Goal: Information Seeking & Learning: Learn about a topic

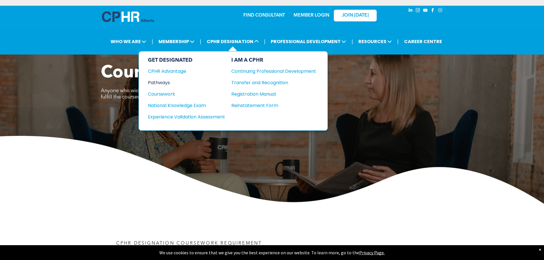
click at [165, 81] on div "Pathways" at bounding box center [182, 82] width 69 height 7
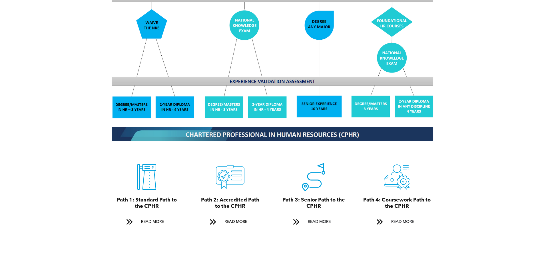
scroll to position [571, 0]
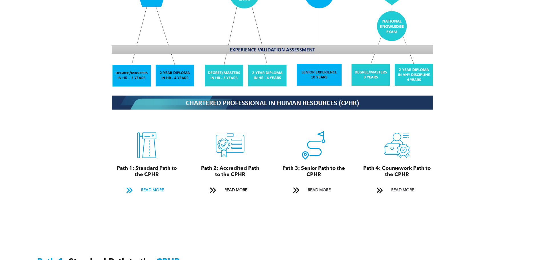
click at [146, 186] on span "READ MORE" at bounding box center [152, 190] width 27 height 11
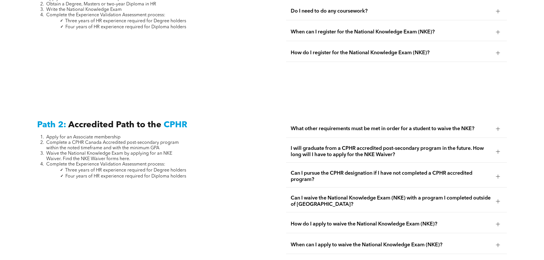
scroll to position [852, 0]
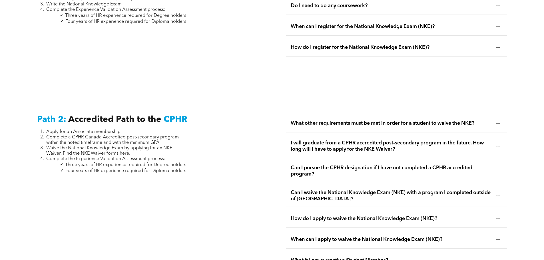
click at [499, 121] on div at bounding box center [498, 123] width 4 height 4
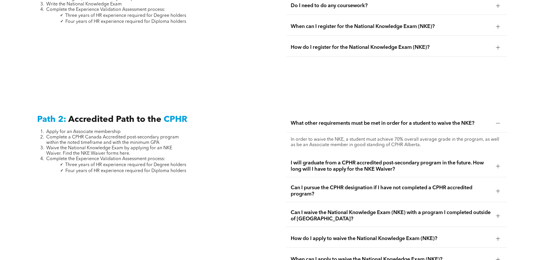
click at [499, 121] on div at bounding box center [498, 123] width 4 height 4
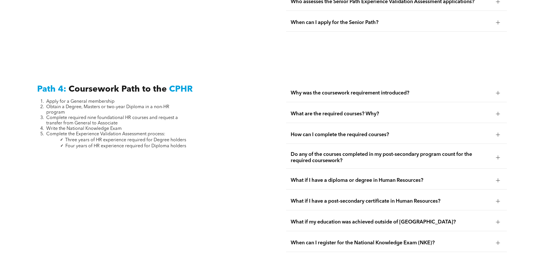
scroll to position [1652, 0]
click at [500, 89] on div at bounding box center [498, 93] width 9 height 9
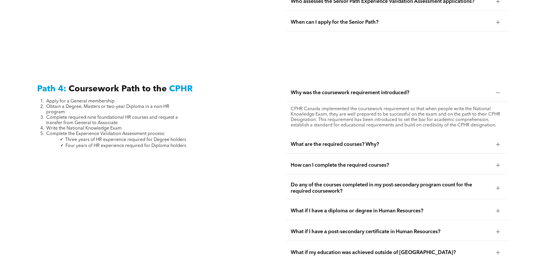
click at [500, 89] on div at bounding box center [498, 93] width 9 height 9
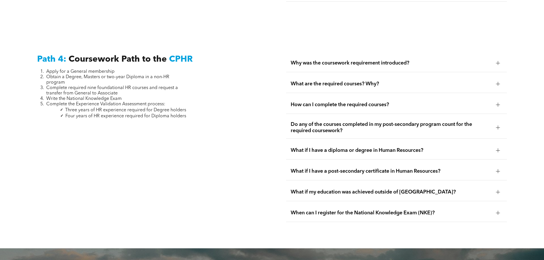
scroll to position [1680, 0]
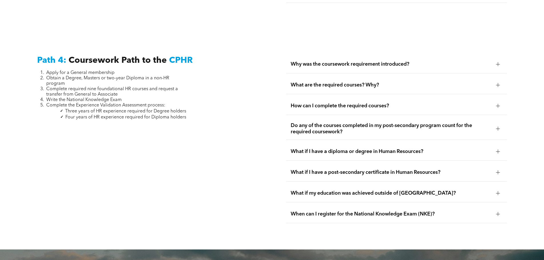
click at [498, 129] on div at bounding box center [498, 129] width 4 height 0
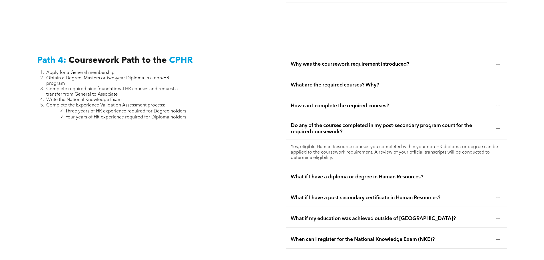
click at [499, 217] on div at bounding box center [498, 219] width 4 height 4
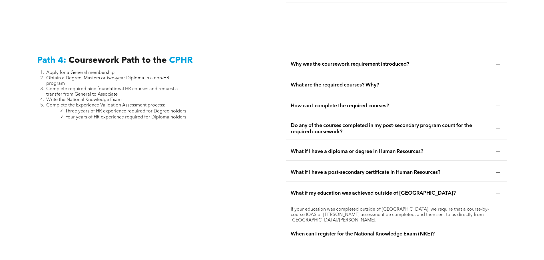
click at [497, 191] on div at bounding box center [498, 193] width 4 height 4
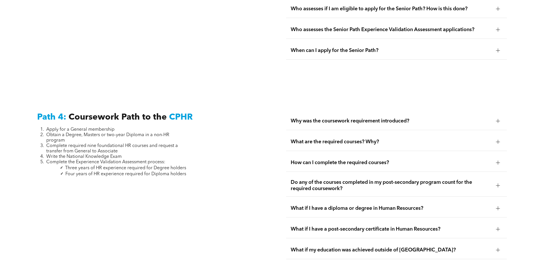
scroll to position [1623, 0]
click at [498, 161] on div at bounding box center [498, 163] width 0 height 4
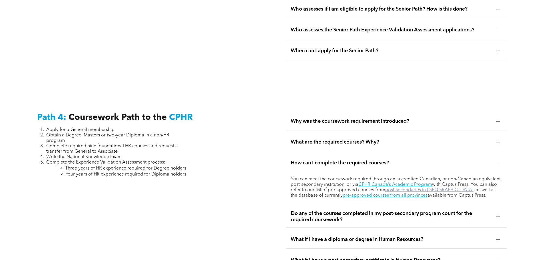
click at [406, 188] on link "post-secondaries in [GEOGRAPHIC_DATA]" at bounding box center [429, 190] width 88 height 5
